Goal: Information Seeking & Learning: Learn about a topic

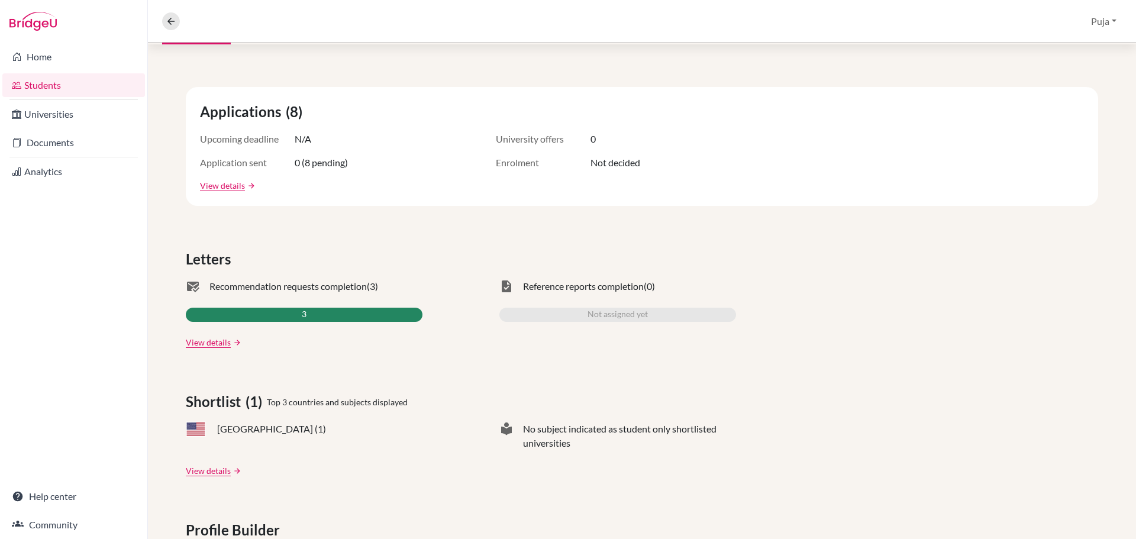
scroll to position [177, 0]
click at [195, 344] on link "View details" at bounding box center [208, 341] width 45 height 12
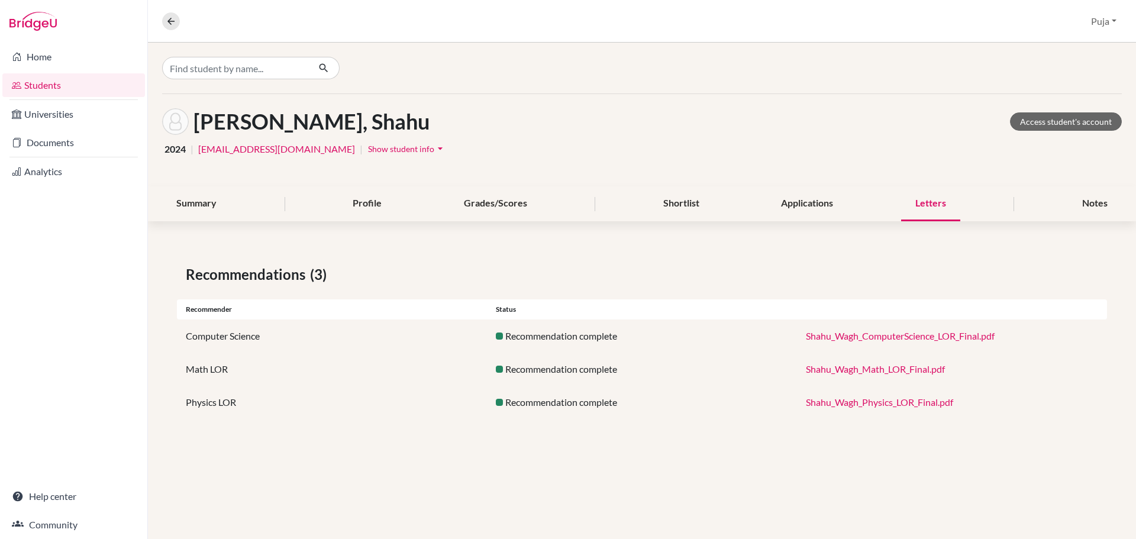
click at [880, 335] on link "Shahu_Wagh_ComputerScience_LOR_Final.pdf" at bounding box center [900, 335] width 189 height 11
click at [901, 334] on link "Shahu_Wagh_ComputerScience_LOR_Final.pdf" at bounding box center [900, 335] width 189 height 11
click at [878, 334] on link "Shahu_Wagh_ComputerScience_LOR_Final.pdf" at bounding box center [900, 335] width 189 height 11
click at [489, 201] on div "Grades/Scores" at bounding box center [496, 203] width 92 height 35
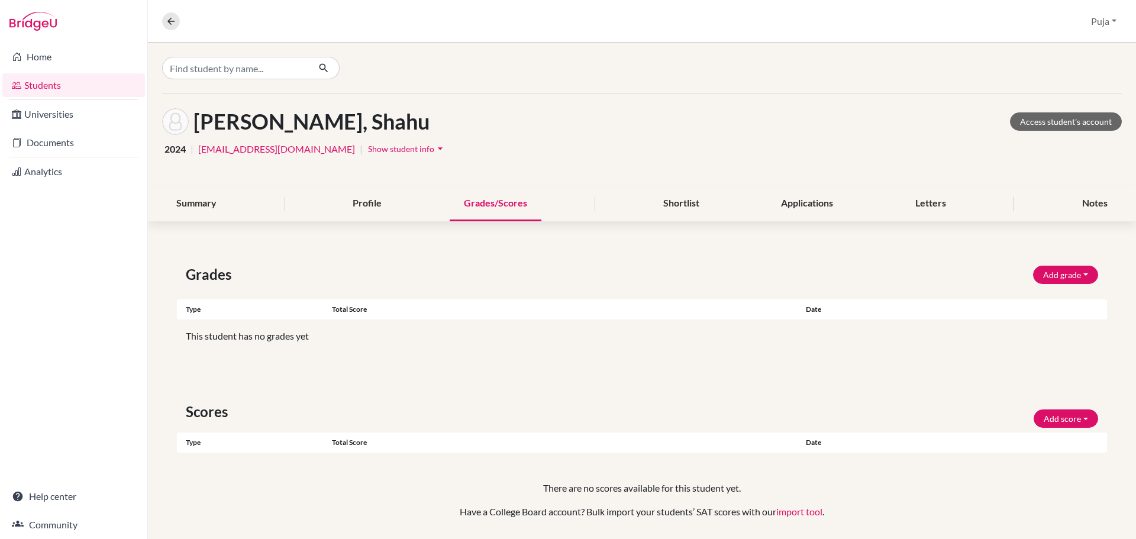
scroll to position [37, 0]
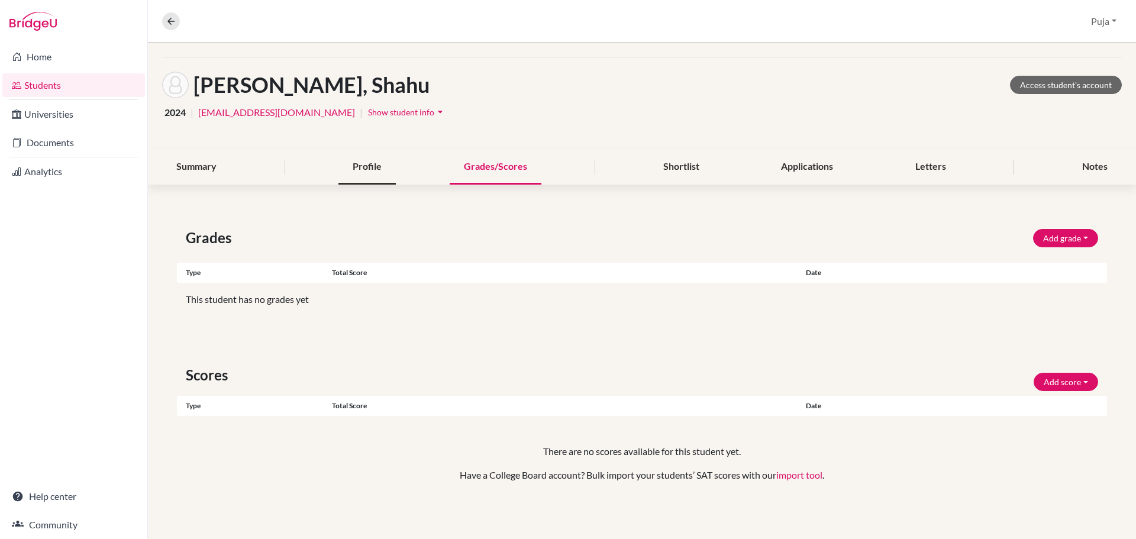
click at [355, 173] on div "Profile" at bounding box center [366, 167] width 57 height 35
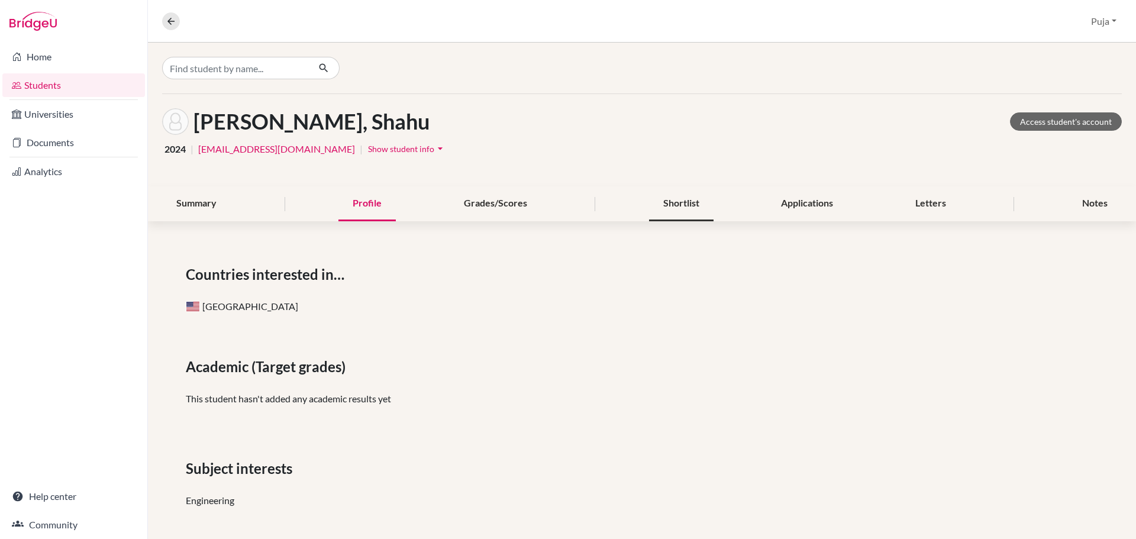
click at [679, 211] on div "Shortlist" at bounding box center [681, 203] width 64 height 35
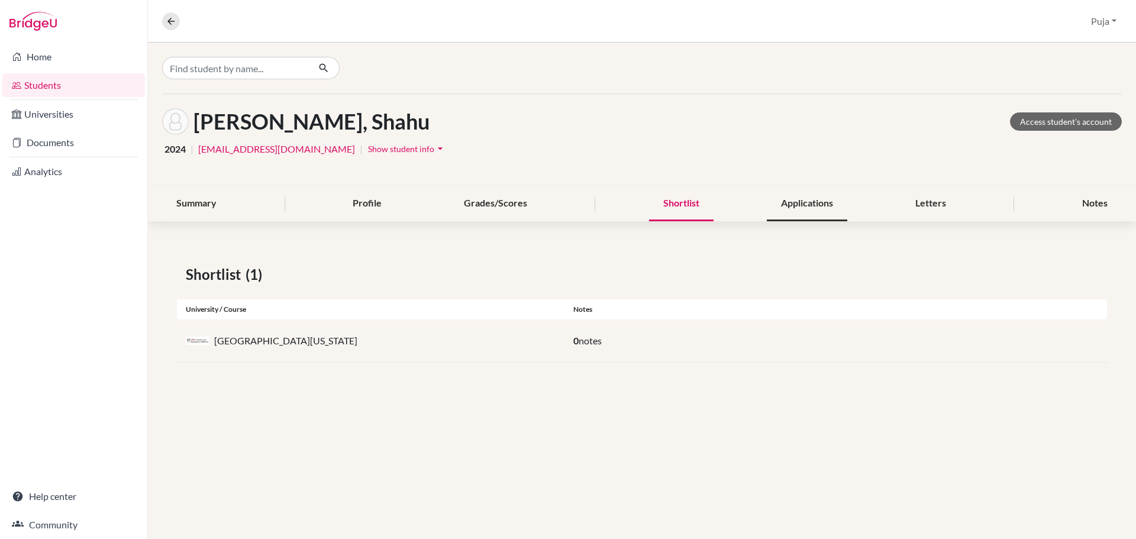
click at [826, 208] on div "Applications" at bounding box center [807, 203] width 80 height 35
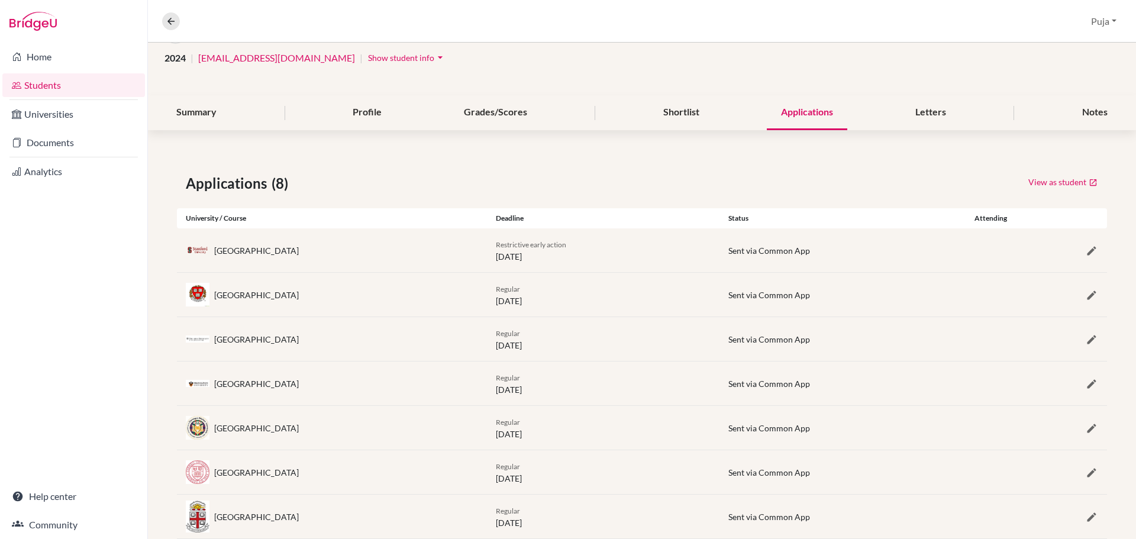
scroll to position [118, 0]
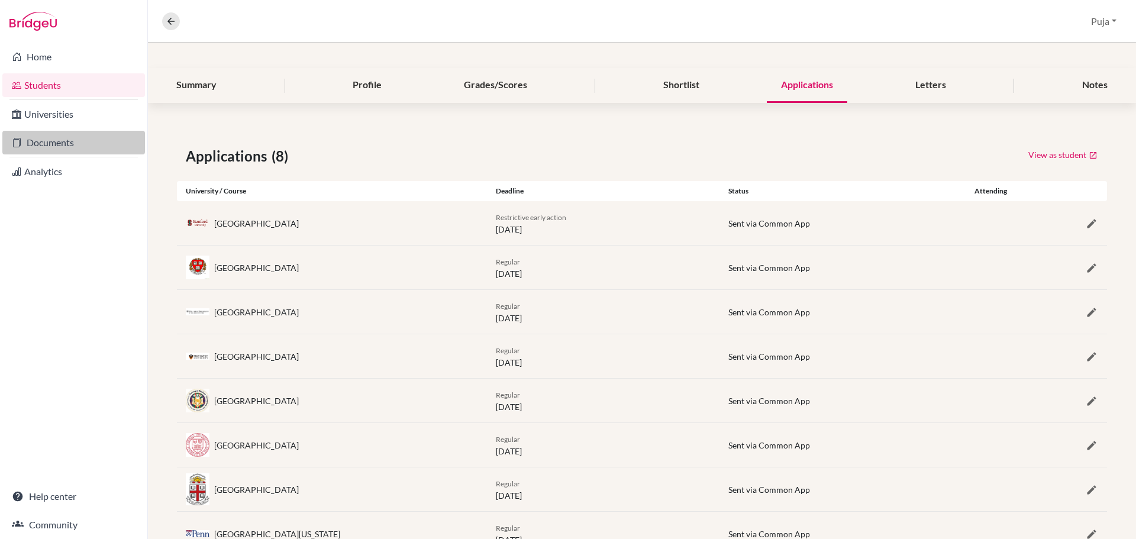
click at [64, 147] on link "Documents" at bounding box center [73, 143] width 143 height 24
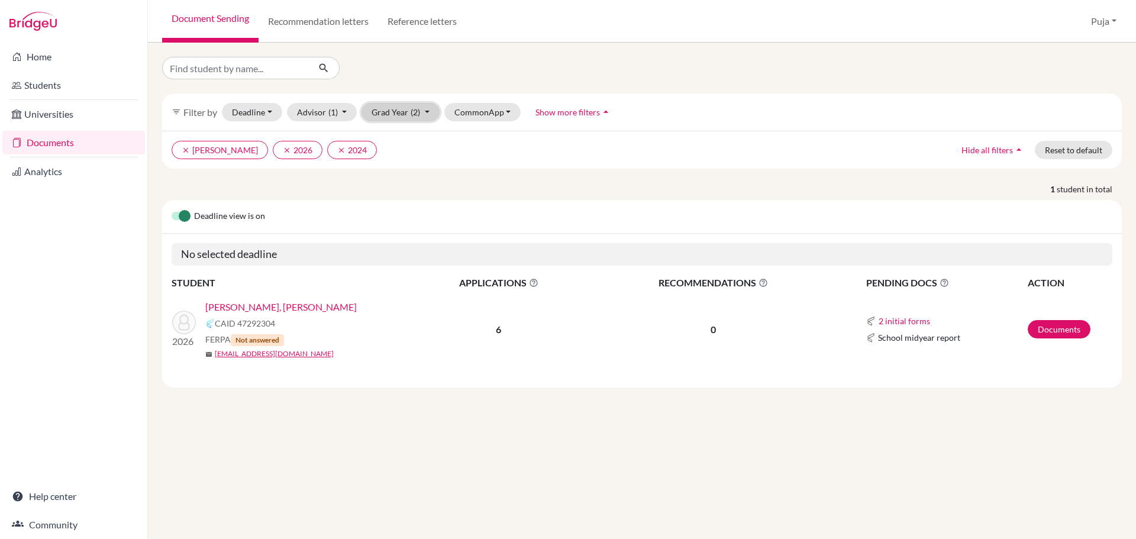
click at [420, 113] on button "Grad Year (2)" at bounding box center [400, 112] width 78 height 18
click at [400, 161] on div "2026 done" at bounding box center [396, 156] width 41 height 14
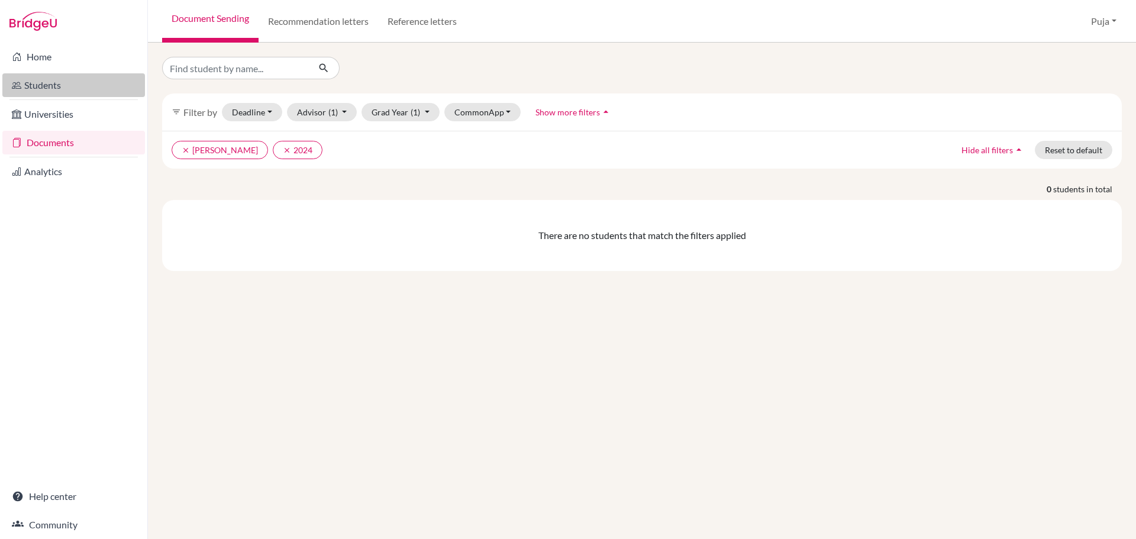
click at [22, 89] on link "Students" at bounding box center [73, 85] width 143 height 24
